Goal: Find specific page/section: Find specific page/section

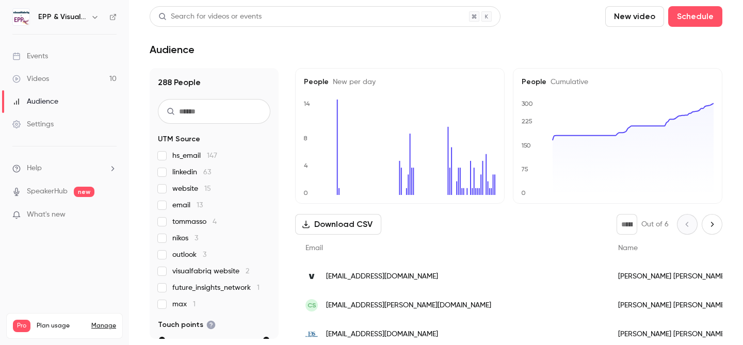
click at [48, 59] on div "Events" at bounding box center [30, 56] width 36 height 10
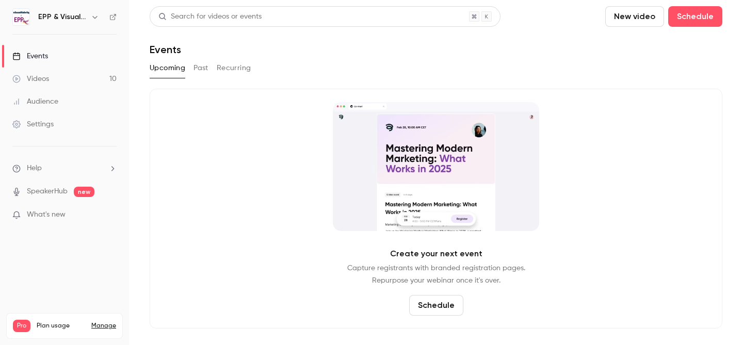
click at [207, 61] on button "Past" at bounding box center [200, 68] width 15 height 17
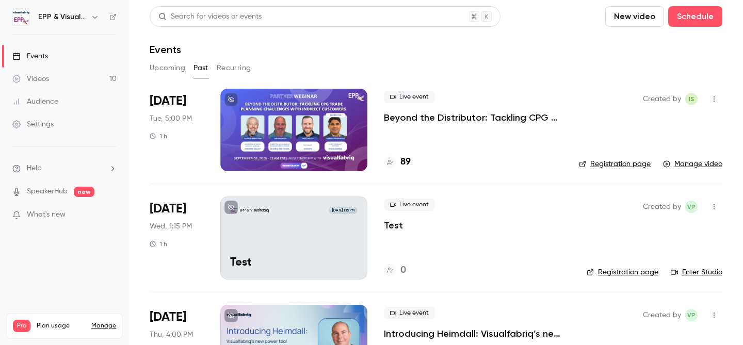
click at [306, 124] on div at bounding box center [293, 130] width 147 height 83
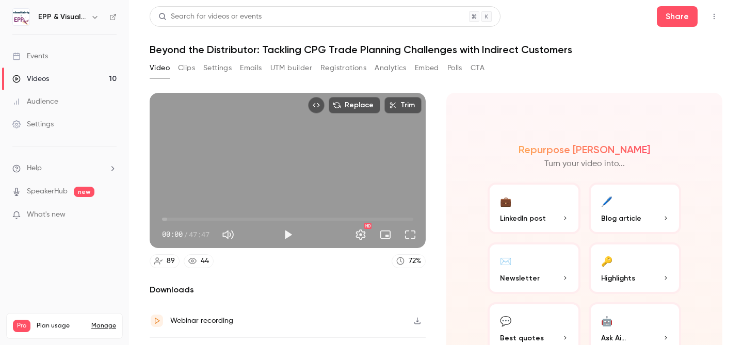
click at [349, 69] on button "Registrations" at bounding box center [343, 68] width 46 height 17
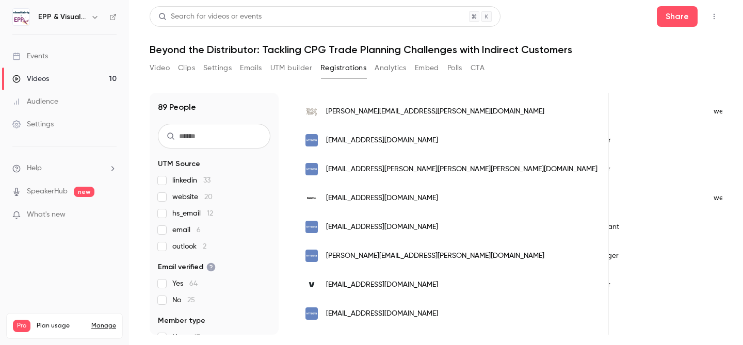
scroll to position [1301, 0]
